Goal: Information Seeking & Learning: Check status

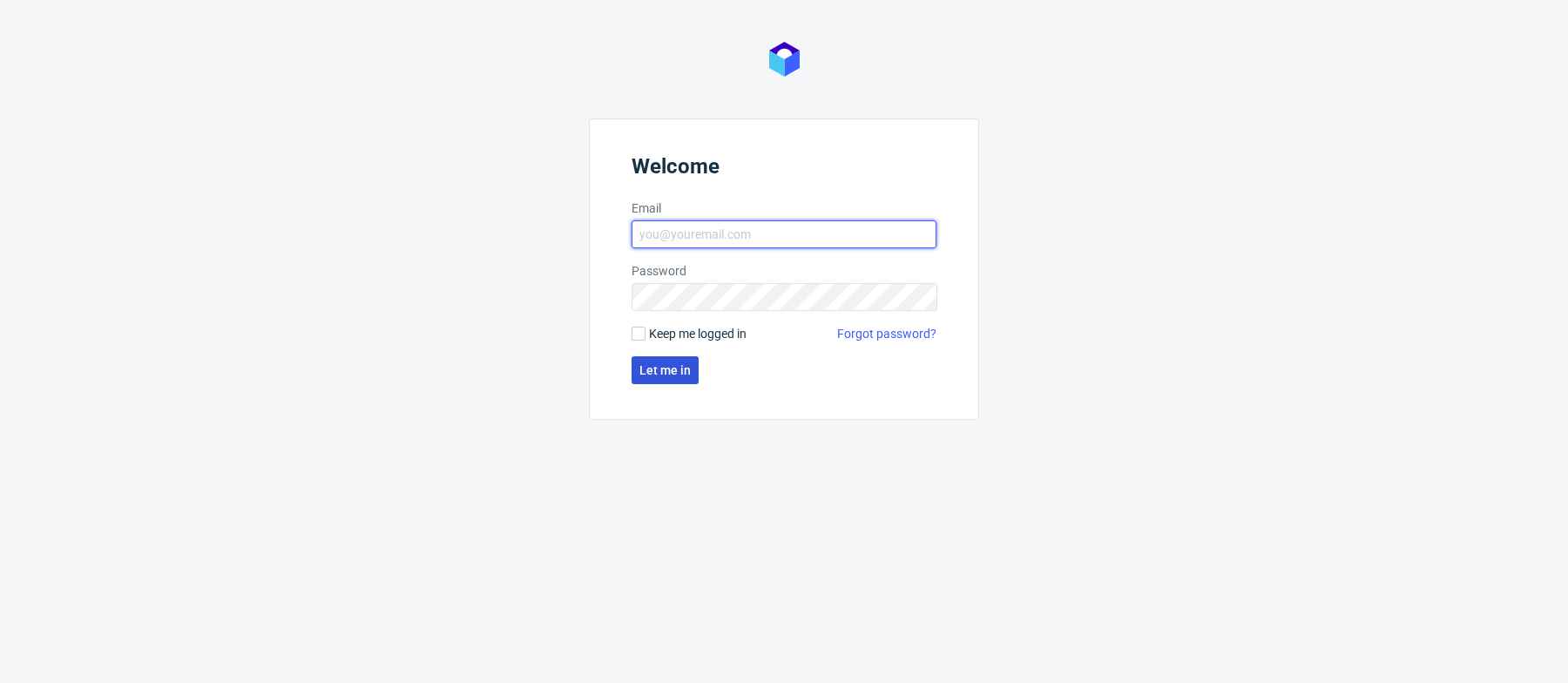
type input "[PERSON_NAME][EMAIL_ADDRESS][PERSON_NAME][DOMAIN_NAME]"
click at [645, 375] on span "Let me in" at bounding box center [665, 370] width 51 height 12
